Goal: Find specific page/section: Find specific page/section

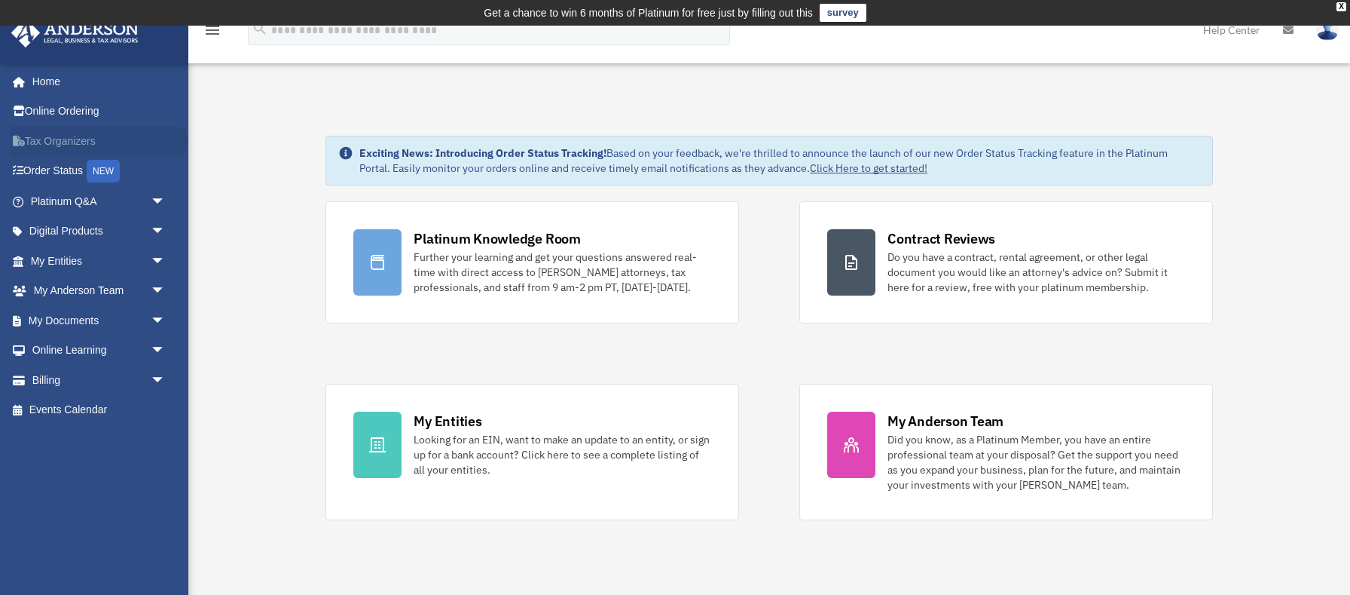
click at [63, 139] on link "Tax Organizers" at bounding box center [100, 141] width 178 height 30
click at [165, 252] on span "arrow_drop_down" at bounding box center [166, 261] width 30 height 31
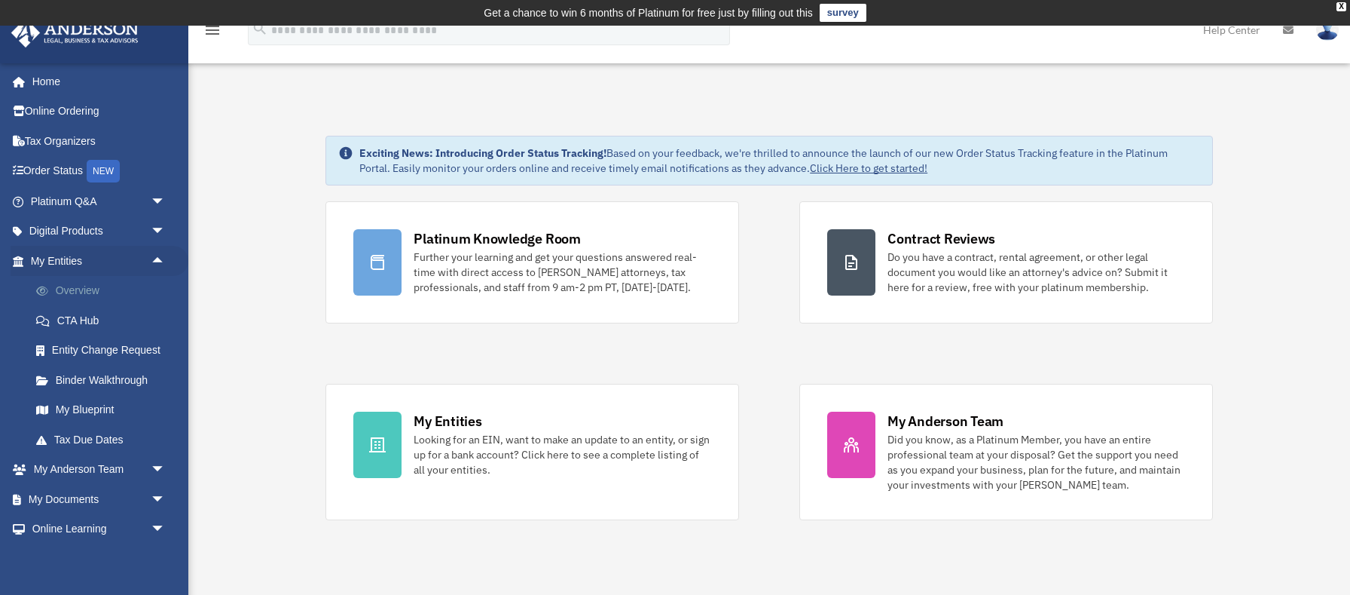
click at [81, 293] on link "Overview" at bounding box center [104, 291] width 167 height 30
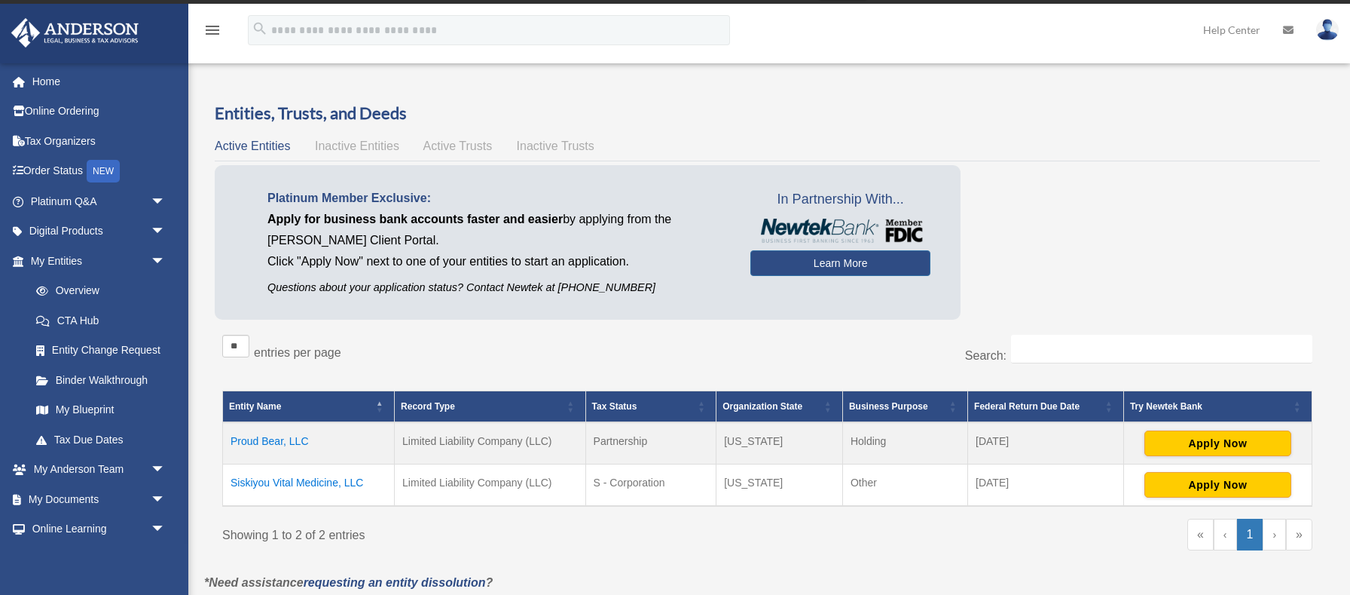
scroll to position [23, 0]
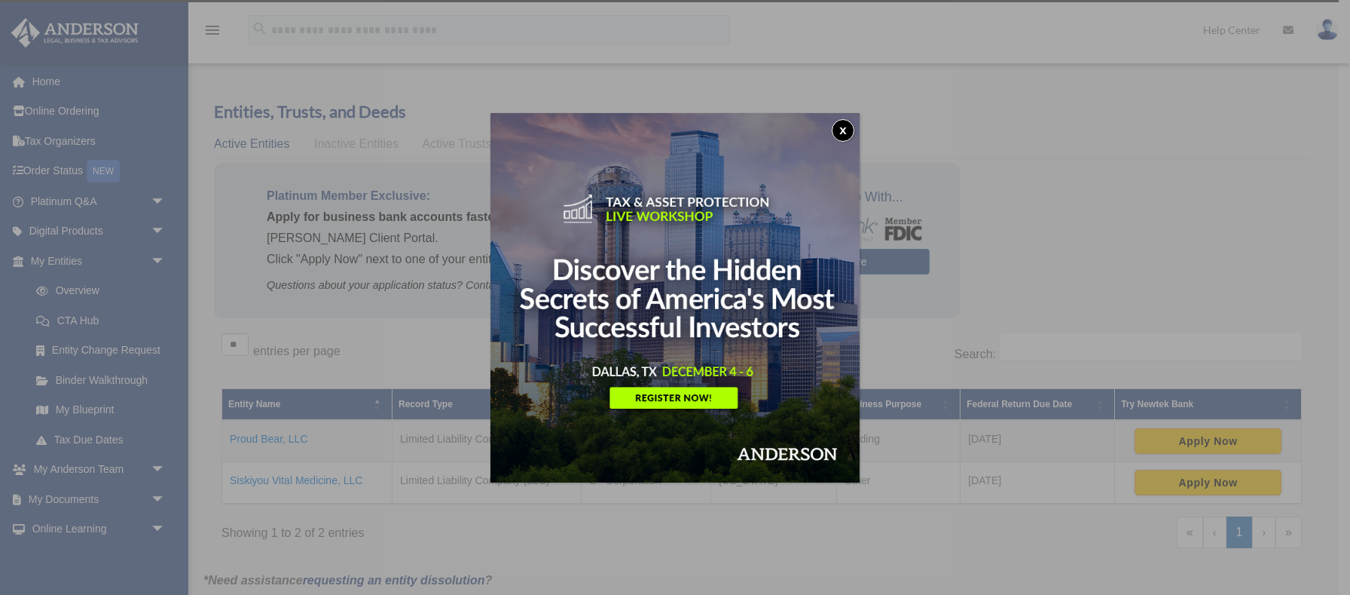
click at [846, 129] on button "x" at bounding box center [843, 130] width 23 height 23
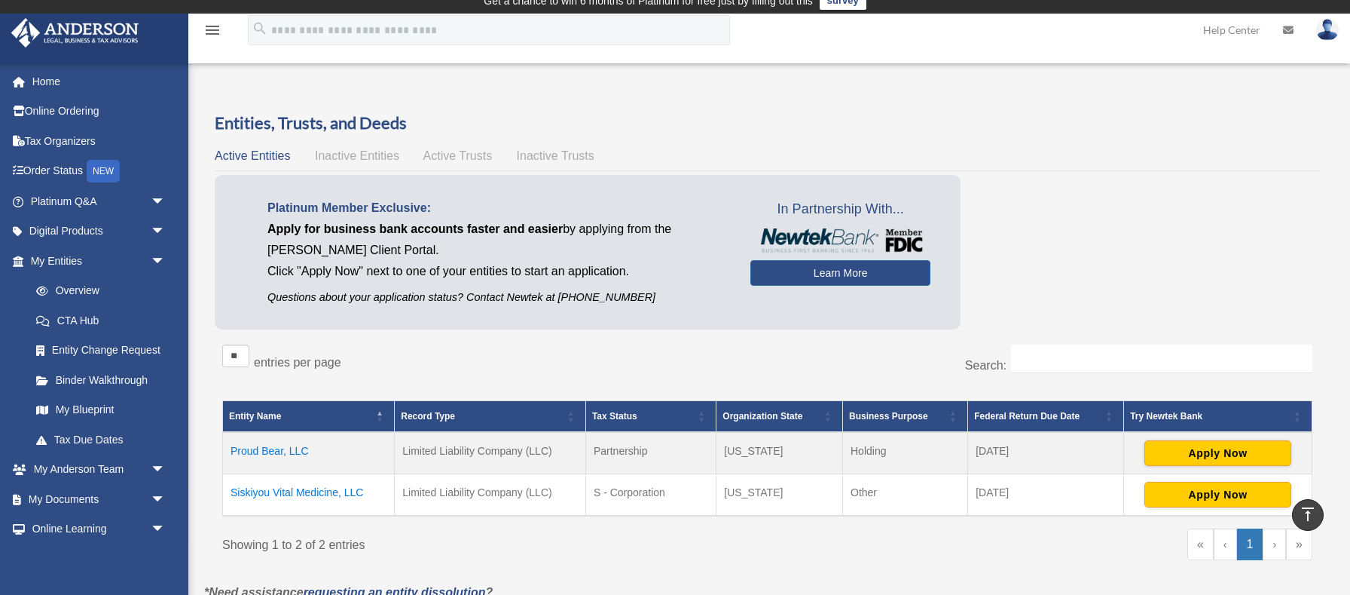
scroll to position [0, 0]
